Goal: Task Accomplishment & Management: Manage account settings

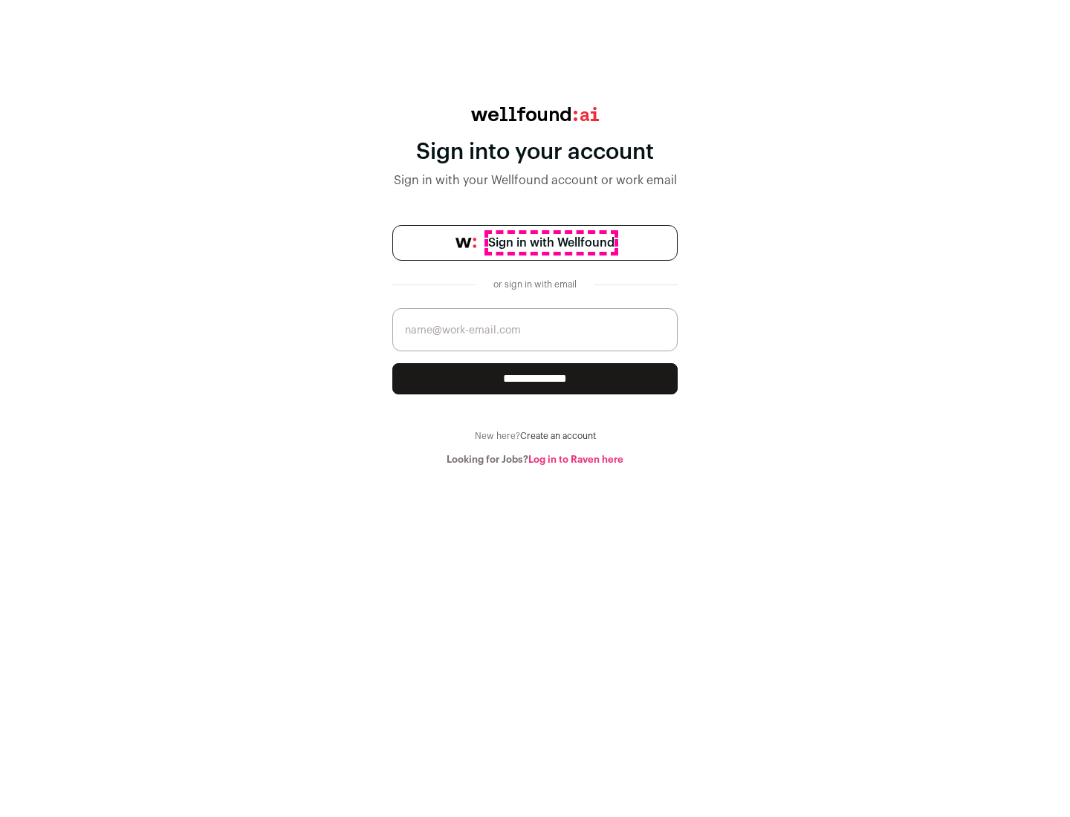
click at [550, 243] on span "Sign in with Wellfound" at bounding box center [551, 243] width 126 height 18
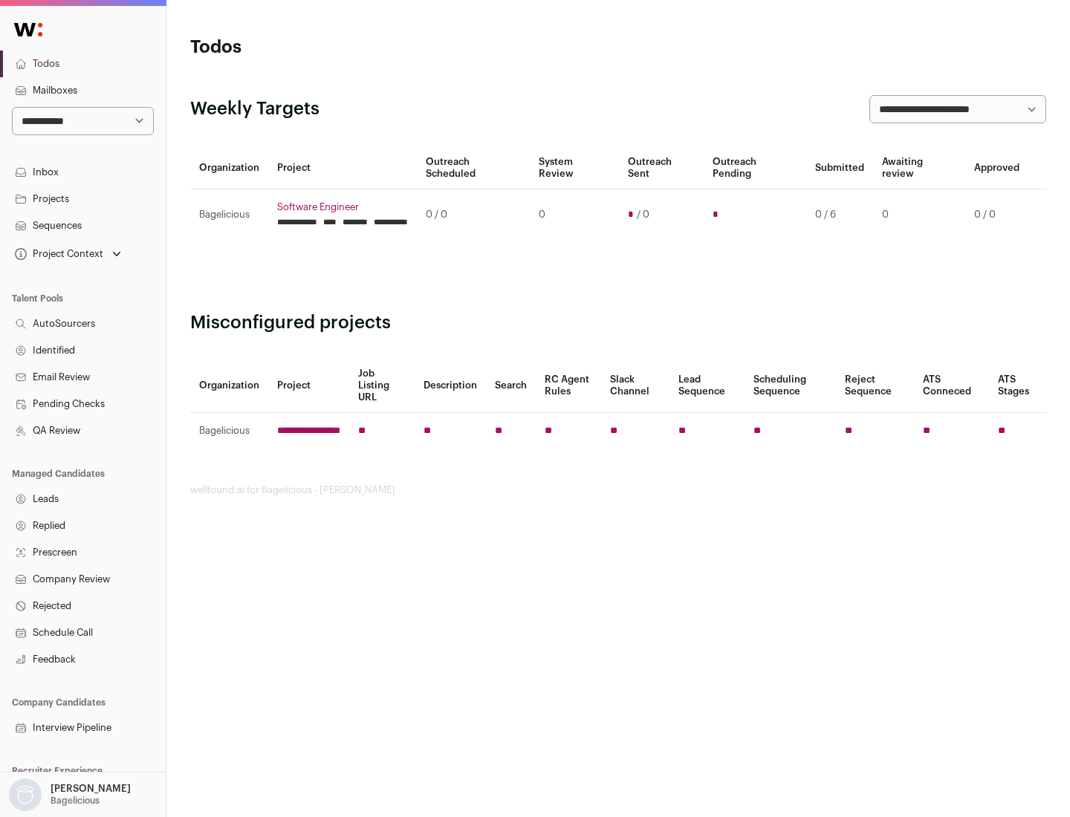
click at [82, 198] on link "Projects" at bounding box center [83, 199] width 166 height 27
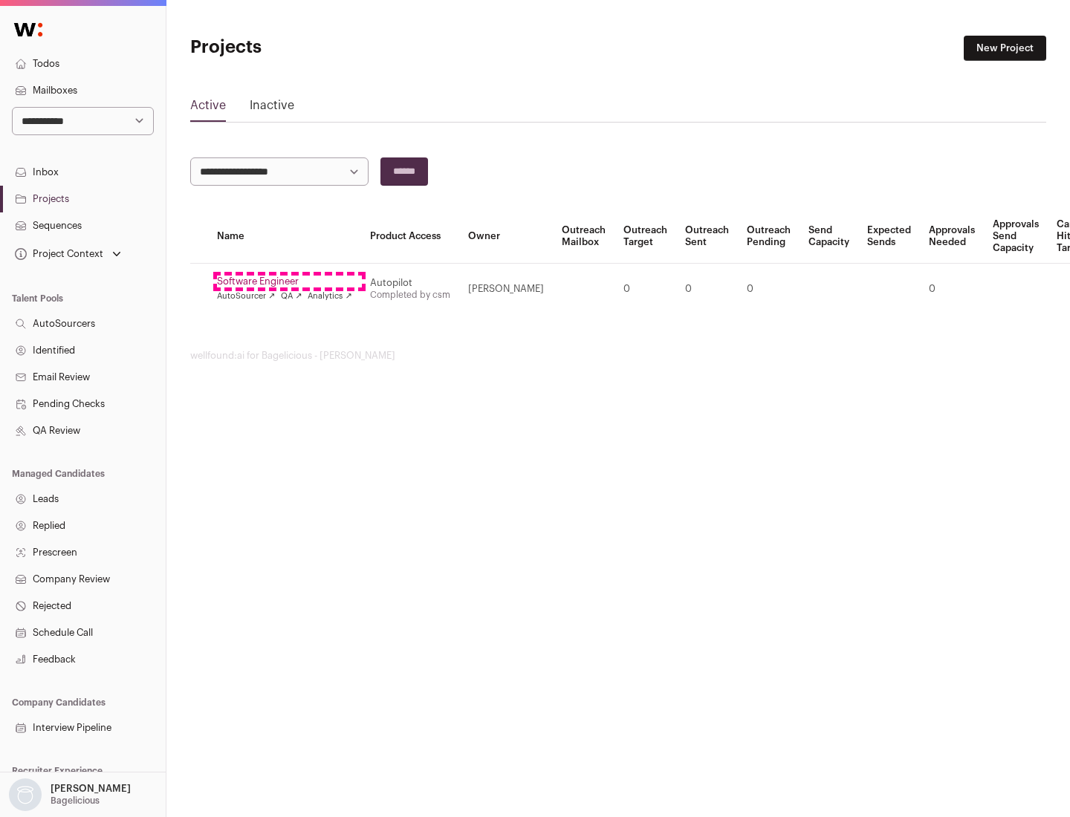
click at [289, 282] on link "Software Engineer" at bounding box center [284, 282] width 135 height 12
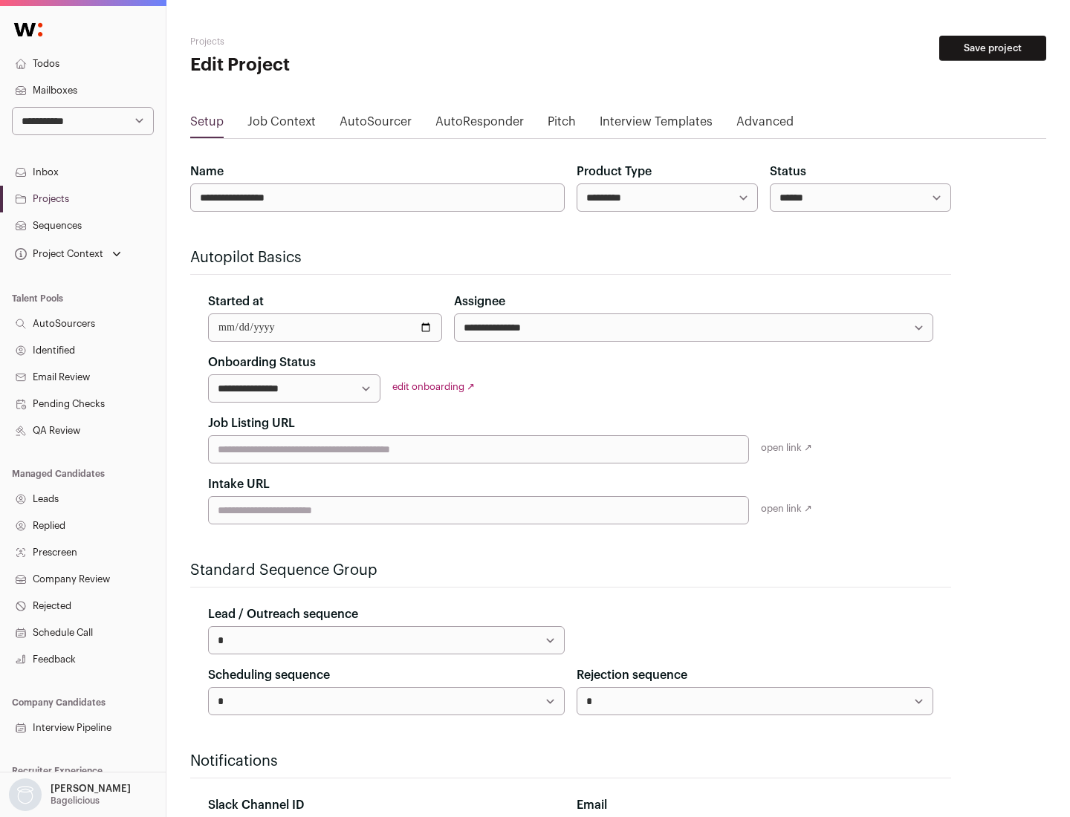
click at [992, 48] on button "Save project" at bounding box center [992, 48] width 107 height 25
